Goal: Task Accomplishment & Management: Complete application form

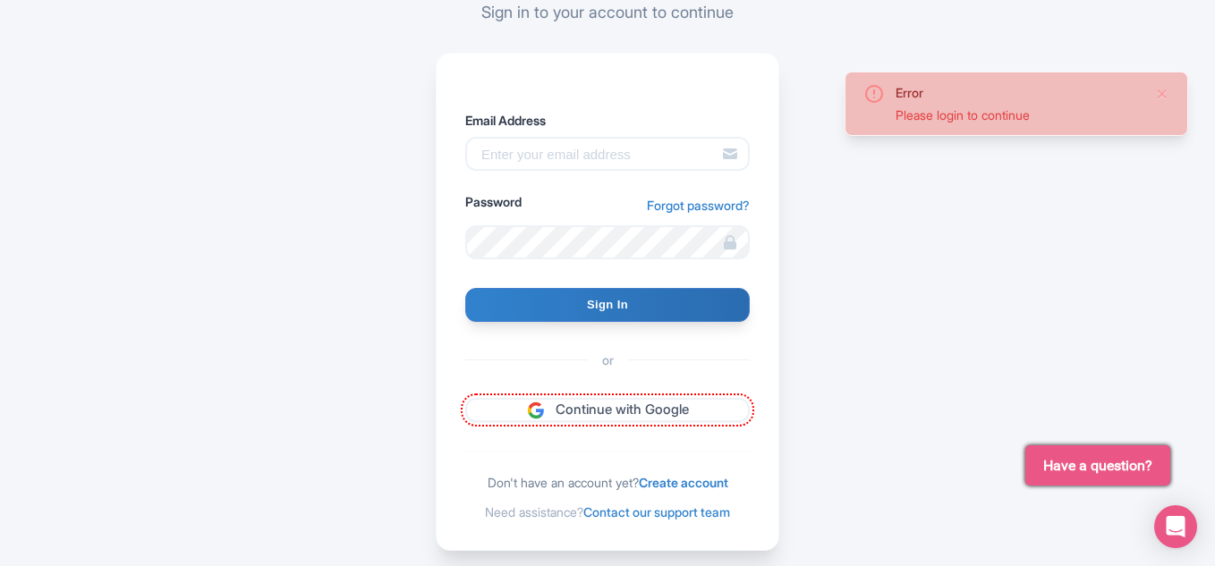
scroll to position [221, 0]
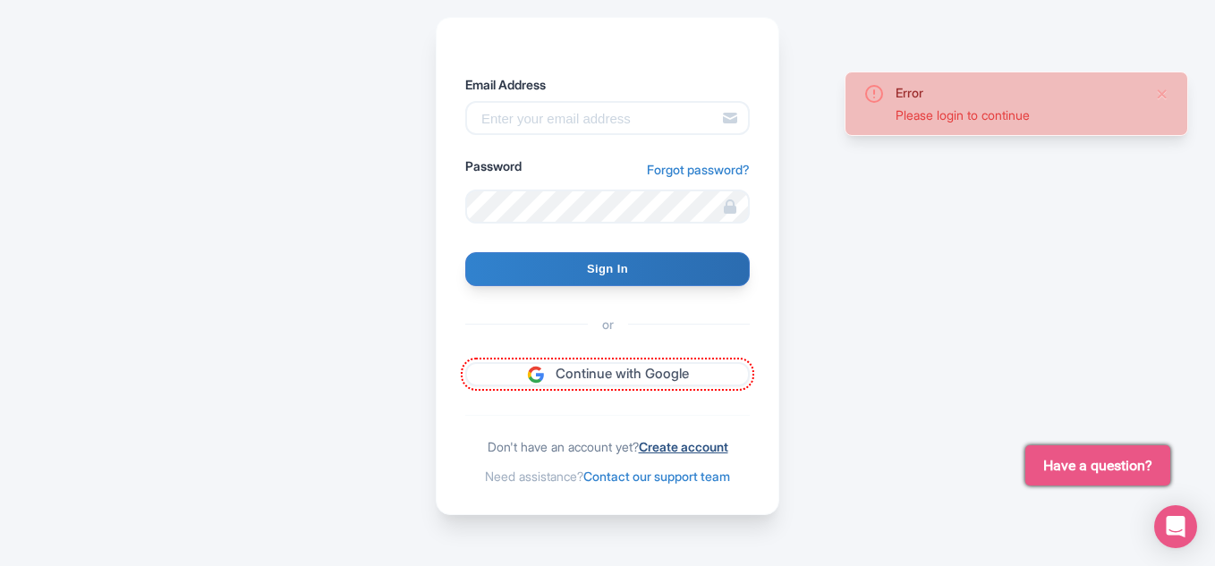
click at [698, 442] on link "Create account" at bounding box center [683, 446] width 89 height 15
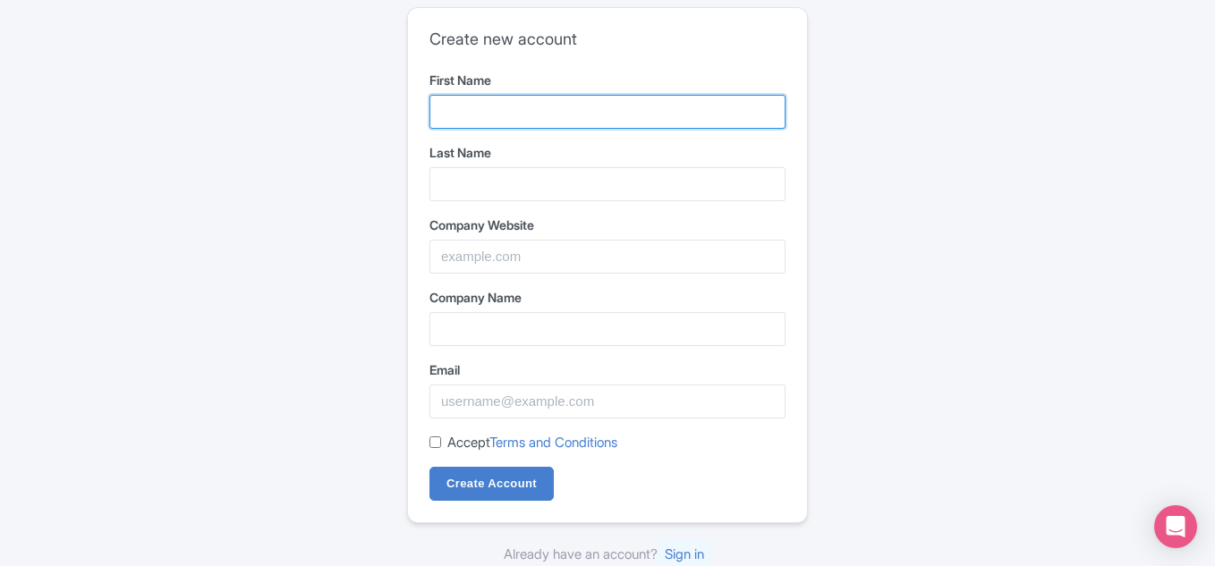
click at [556, 114] on input "First Name" at bounding box center [607, 112] width 356 height 34
type input "lessburn"
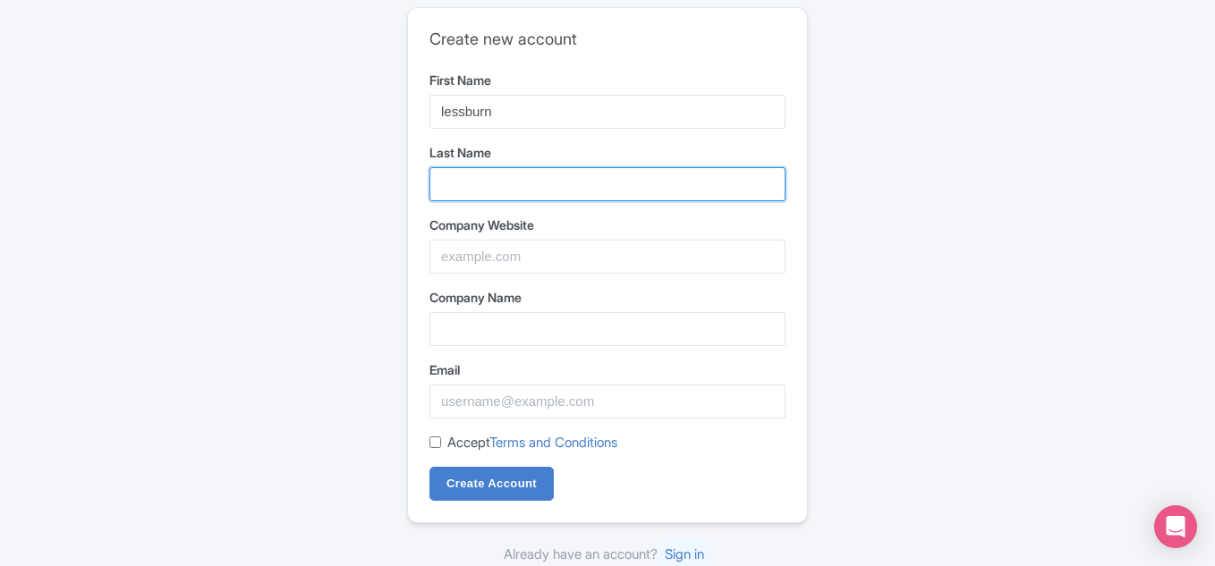
click at [568, 175] on input "Last Name" at bounding box center [607, 184] width 356 height 34
type input "Inc"
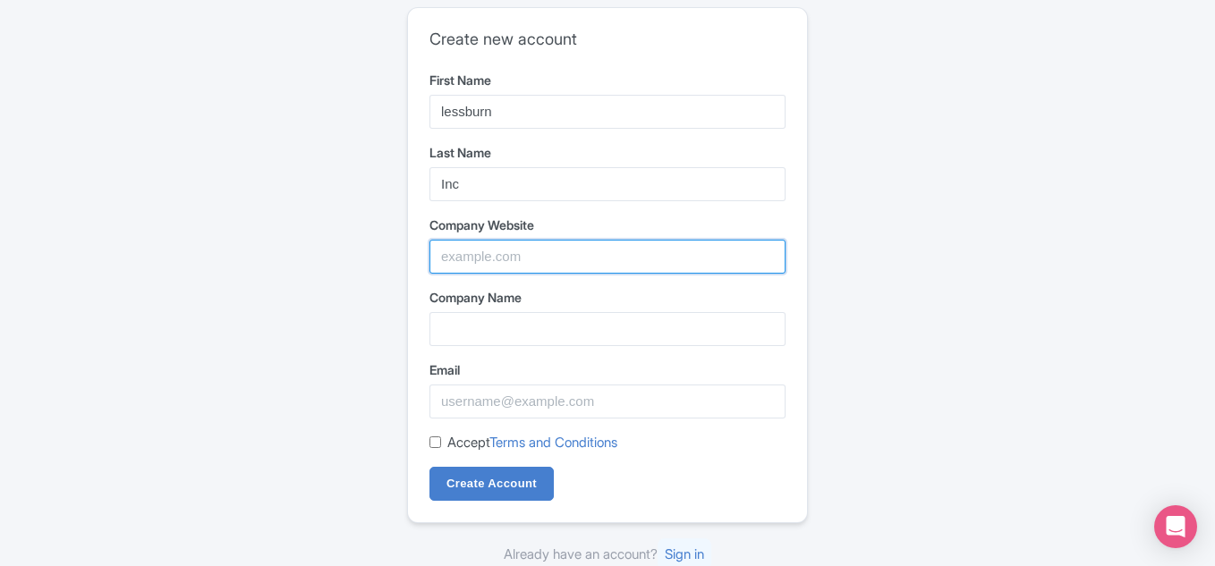
click at [569, 249] on input "Company Website" at bounding box center [607, 257] width 356 height 34
click at [470, 259] on input "Company Website" at bounding box center [607, 257] width 356 height 34
paste input "https://www.lessburn.com/web-scraping"
type input "https://www.lessburn.com/web-scraping"
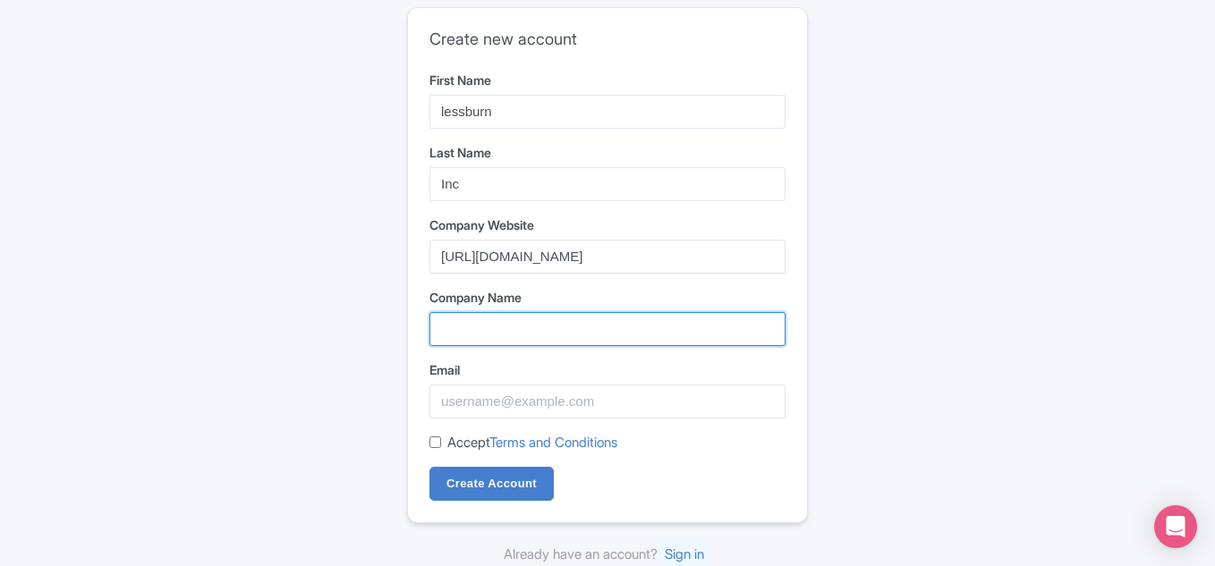
click at [483, 316] on input "Company Name" at bounding box center [607, 329] width 356 height 34
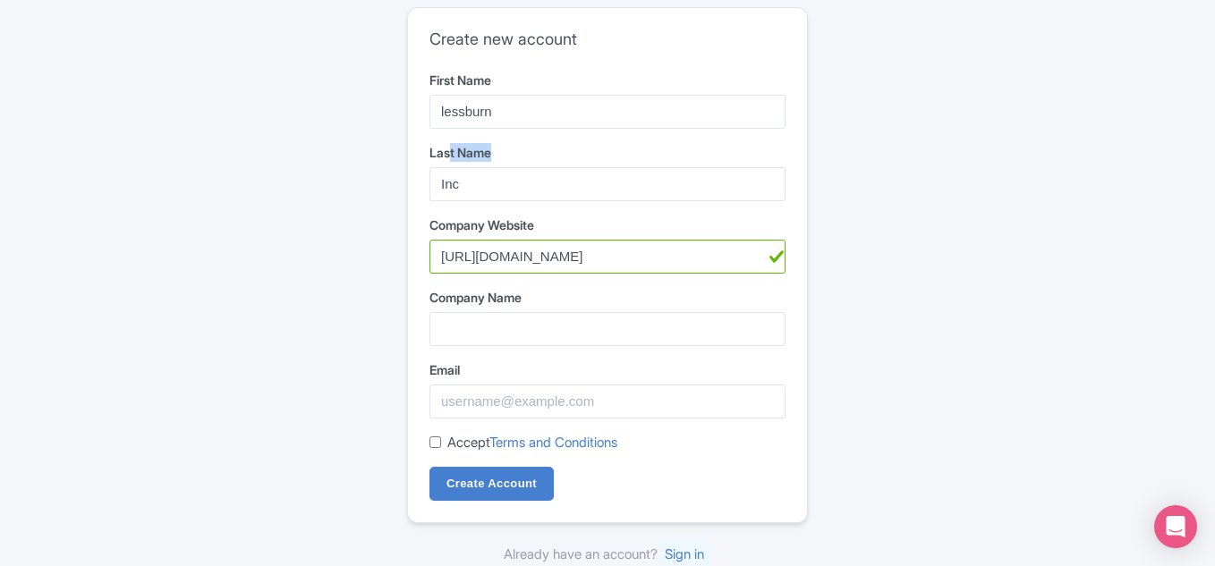
drag, startPoint x: 519, startPoint y: 132, endPoint x: 451, endPoint y: 131, distance: 68.0
click at [452, 131] on form "First Name lessburn Last Name Inc Company Website https://www.lessburn.com/web-…" at bounding box center [607, 286] width 356 height 431
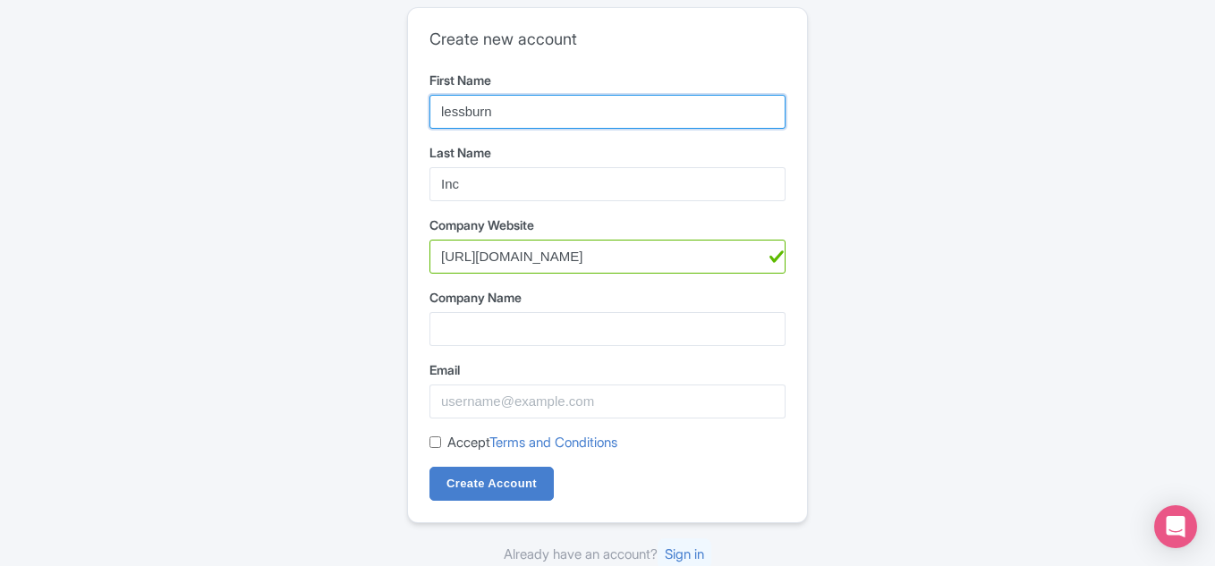
drag, startPoint x: 529, startPoint y: 106, endPoint x: 352, endPoint y: 111, distance: 177.2
click at [352, 108] on div "Create new account First Name lessburn Last Name Inc Company Website https://ww…" at bounding box center [607, 286] width 1145 height 572
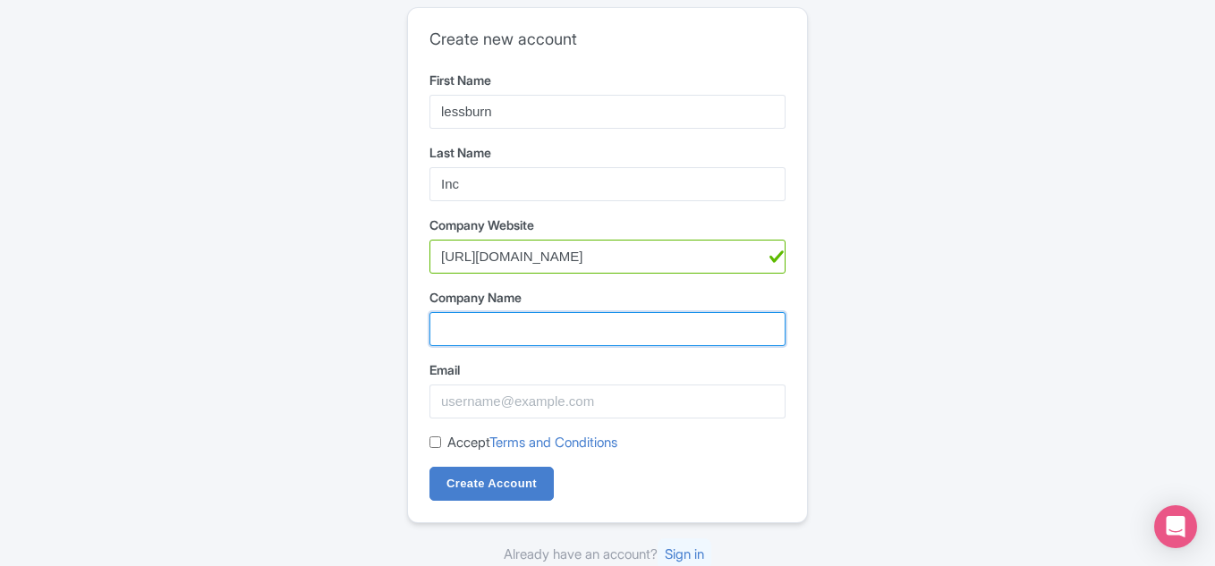
click at [518, 334] on input "Company Name" at bounding box center [607, 329] width 356 height 34
paste input "lessburn"
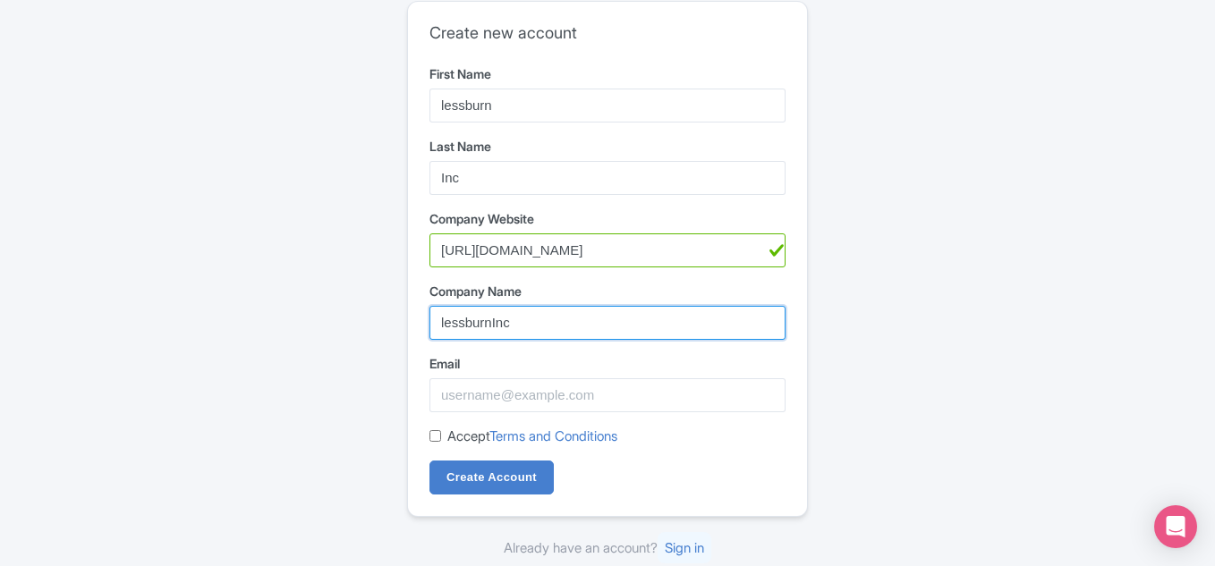
type input "lessburnInc"
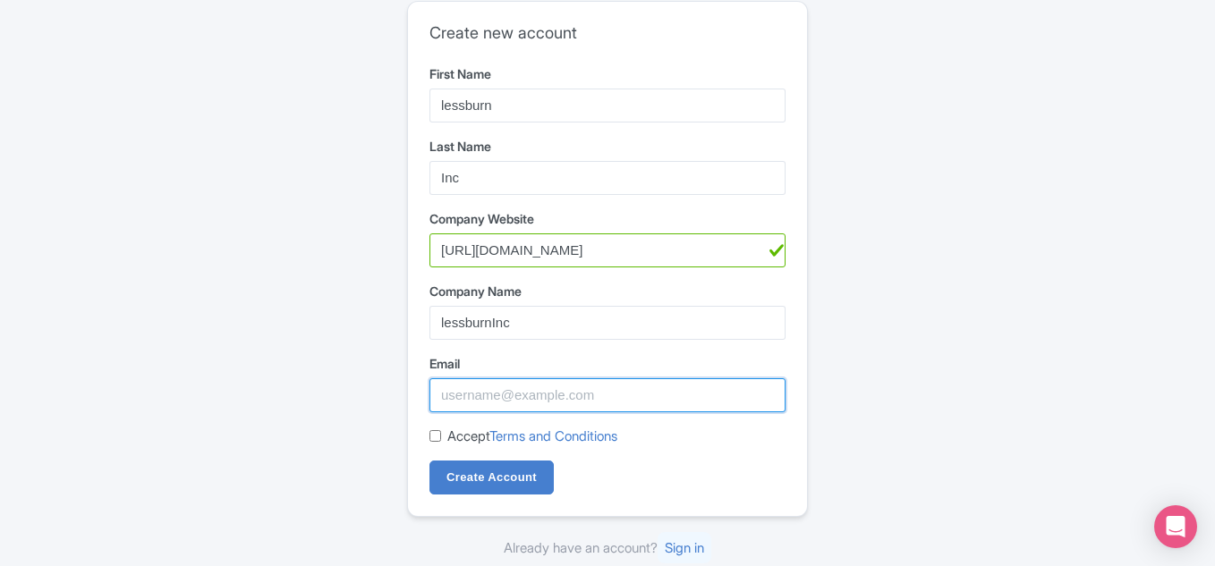
click at [538, 393] on input "Email" at bounding box center [607, 395] width 356 height 34
click at [534, 393] on input "Email" at bounding box center [607, 395] width 356 height 34
paste input "[EMAIL_ADDRESS][DOMAIN_NAME]"
type input "[EMAIL_ADDRESS][DOMAIN_NAME]"
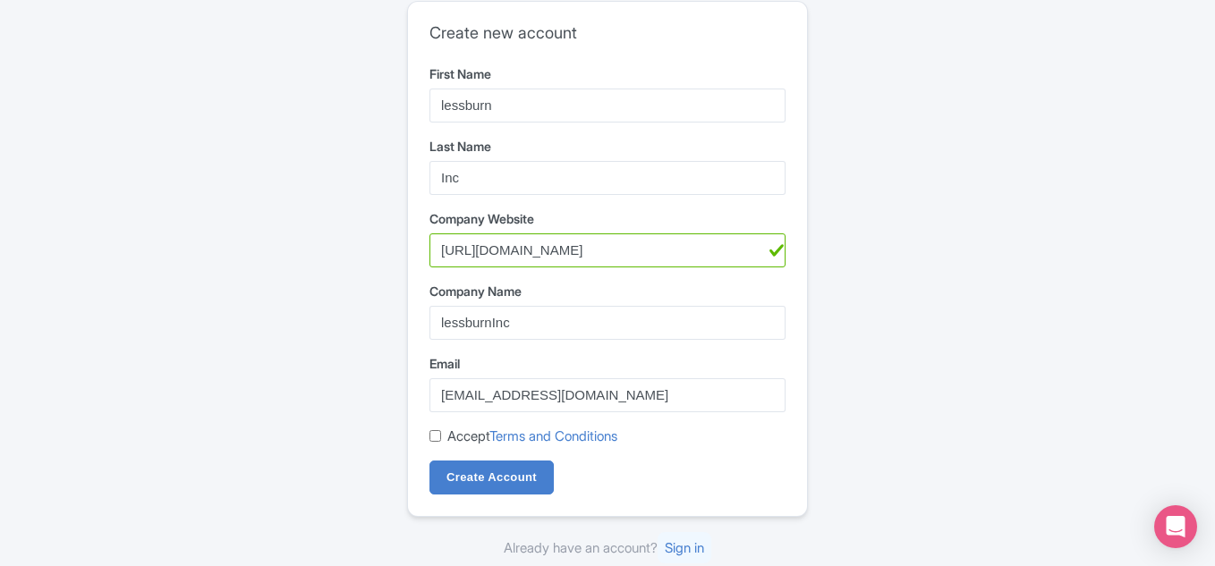
click at [438, 438] on input "Accept Terms and Conditions" at bounding box center [435, 436] width 12 height 12
checkbox input "true"
click at [465, 470] on input "Create Account" at bounding box center [491, 478] width 124 height 34
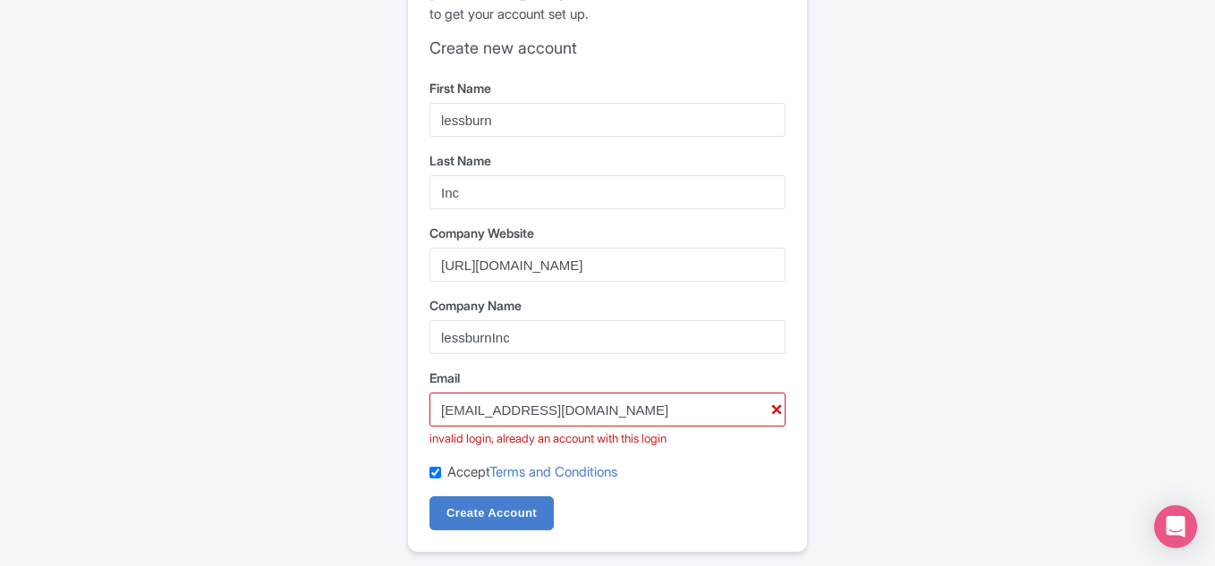
scroll to position [101, 0]
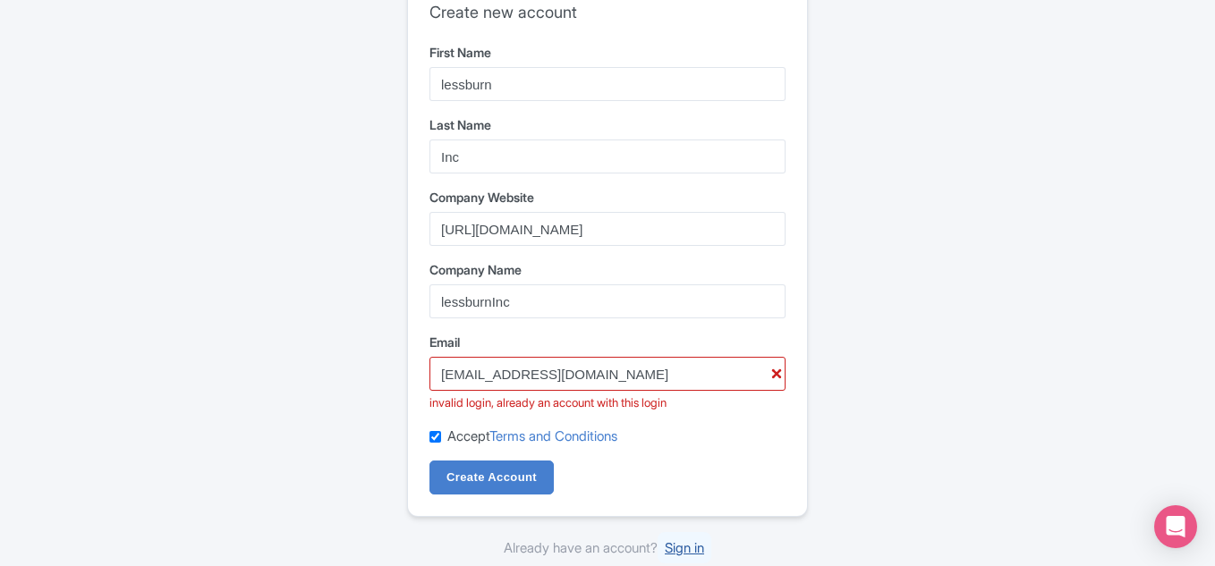
click at [679, 538] on link "Sign in" at bounding box center [684, 547] width 54 height 31
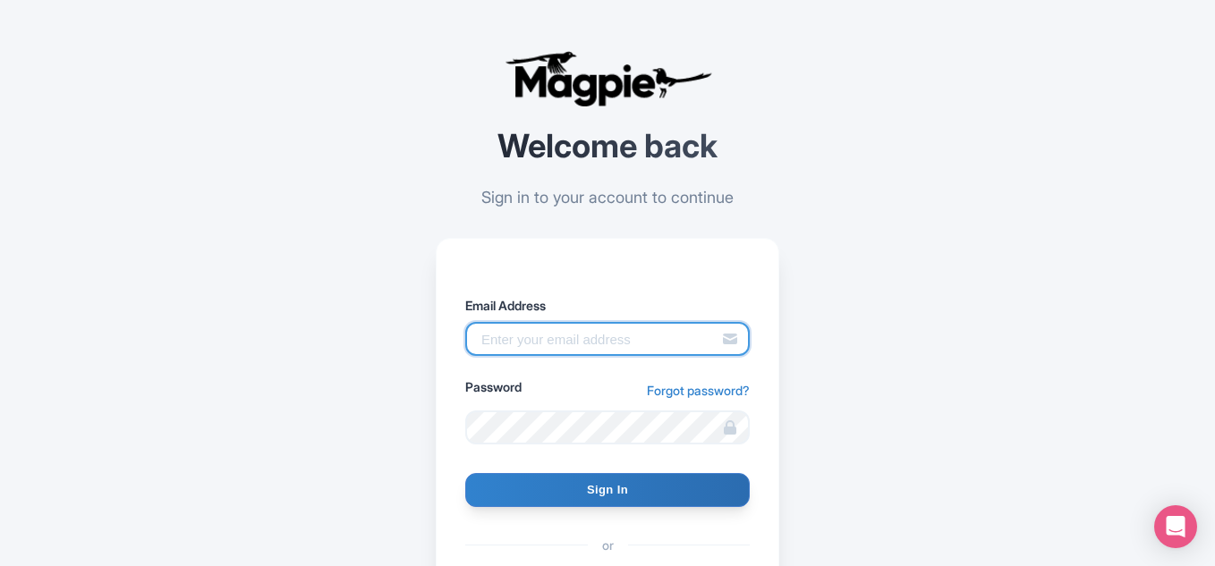
click at [566, 341] on input "Email Address" at bounding box center [607, 339] width 284 height 34
type input "[EMAIL_ADDRESS][DOMAIN_NAME]"
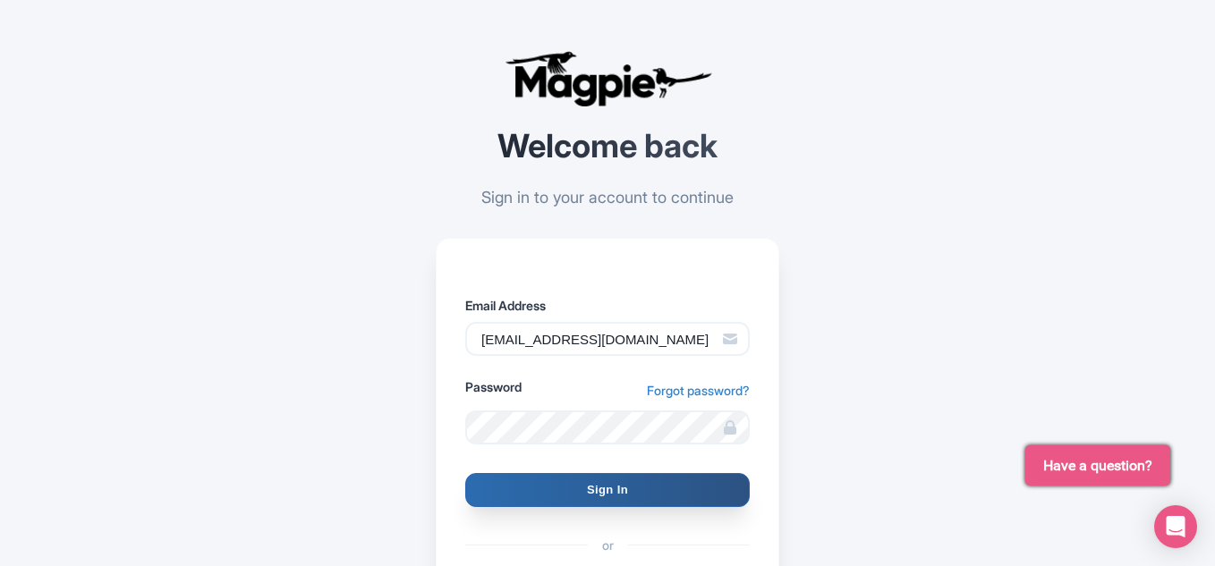
click at [597, 495] on input "Sign In" at bounding box center [607, 490] width 284 height 34
type input "Signing in..."
